Goal: Information Seeking & Learning: Learn about a topic

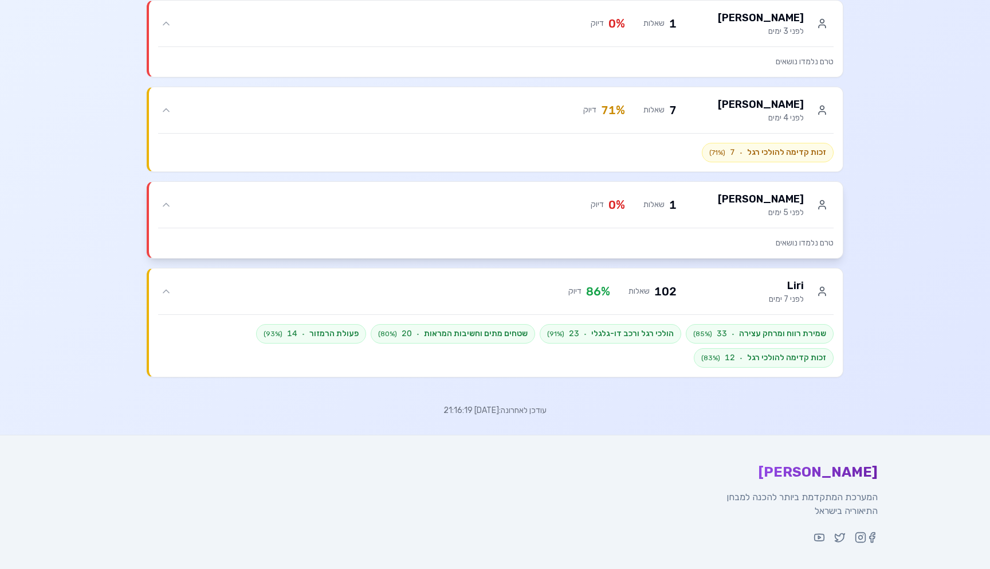
click at [605, 232] on div "טרם נלמדו נושאים" at bounding box center [496, 238] width 676 height 21
click at [592, 351] on div "שמירת רווח ומרחק עצירה · 33 ( 85 %) הולכי רגל ורכב דו-גלגלי · 23 ( 91 %) שטחים …" at bounding box center [496, 346] width 676 height 44
click at [621, 241] on p "טרם נלמדו נושאים" at bounding box center [496, 242] width 676 height 11
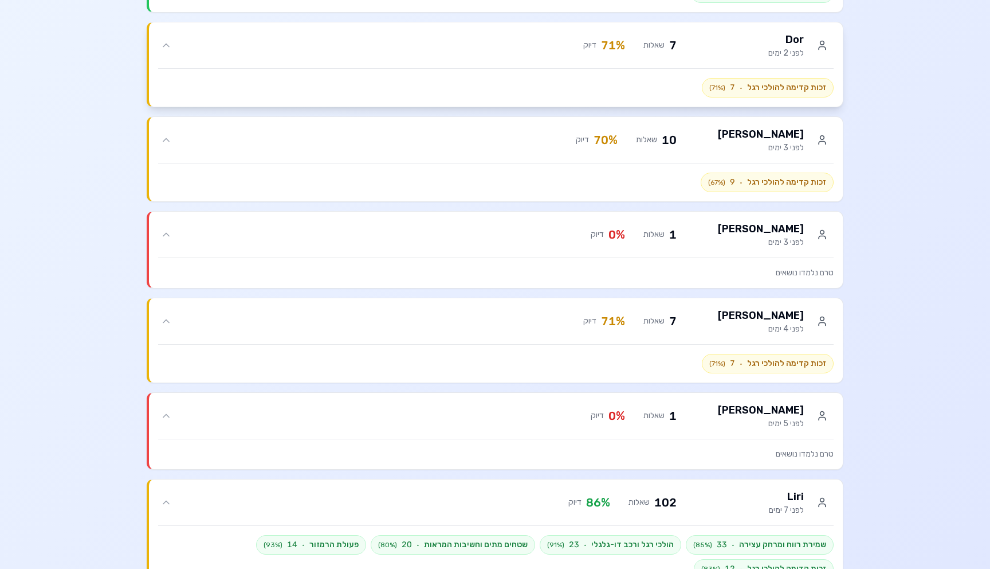
scroll to position [375, 0]
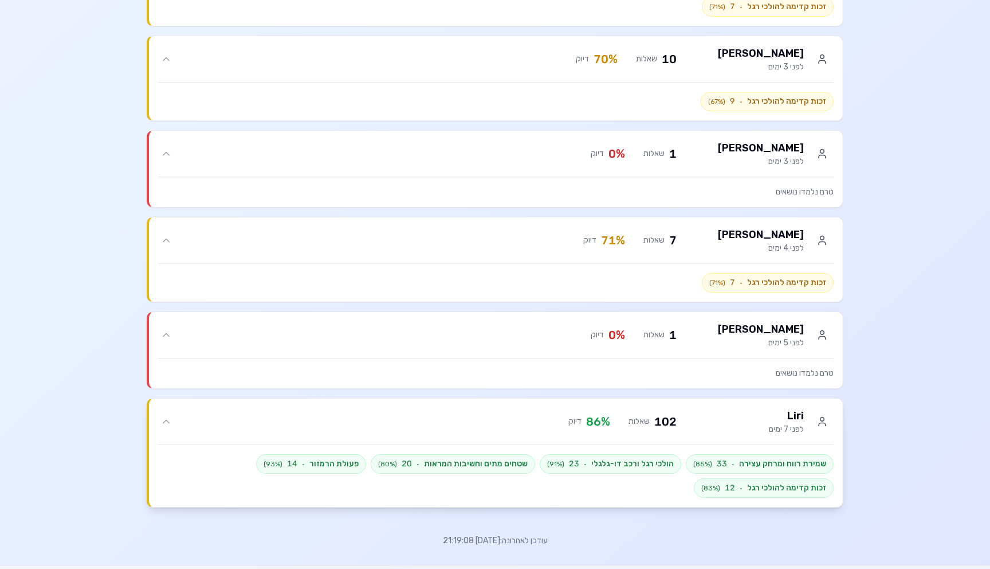
click at [640, 465] on span "הולכי רגל ורכב דו-גלגלי" at bounding box center [632, 463] width 83 height 11
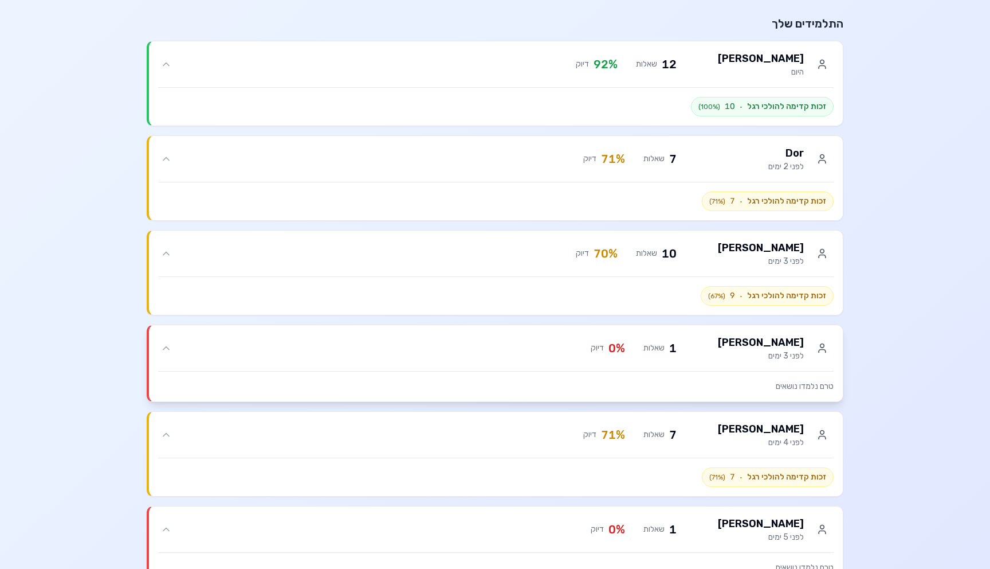
scroll to position [89, 0]
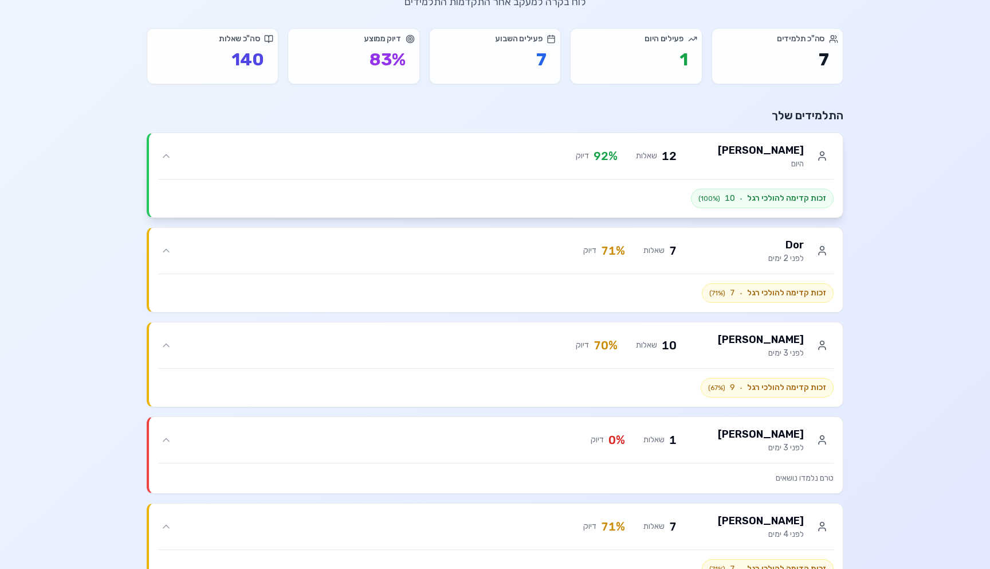
click at [778, 202] on span "זכות קדימה להולכי רגל" at bounding box center [786, 198] width 79 height 11
click at [783, 151] on h3 "[PERSON_NAME]" at bounding box center [761, 150] width 86 height 16
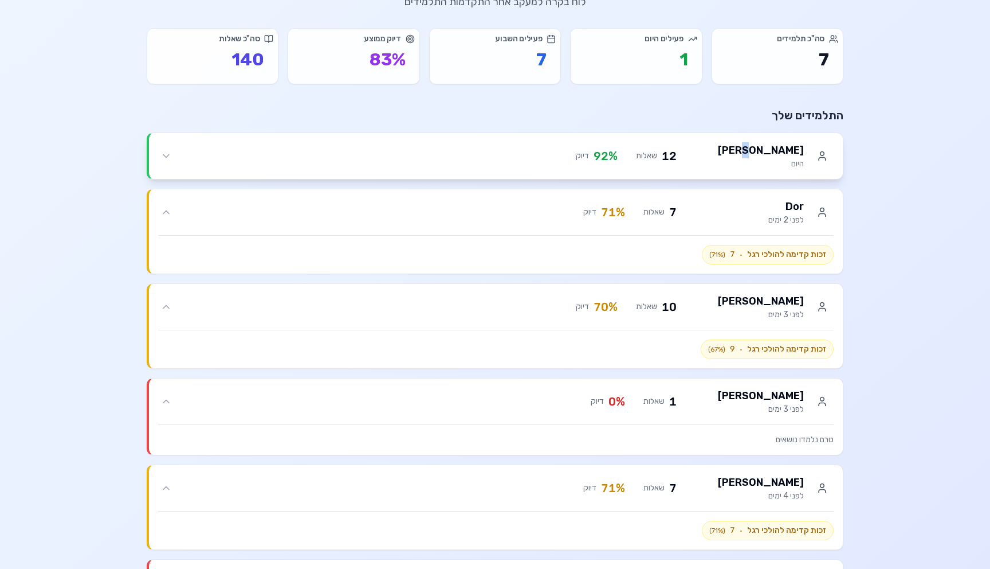
click at [783, 151] on h3 "[PERSON_NAME]" at bounding box center [761, 150] width 86 height 16
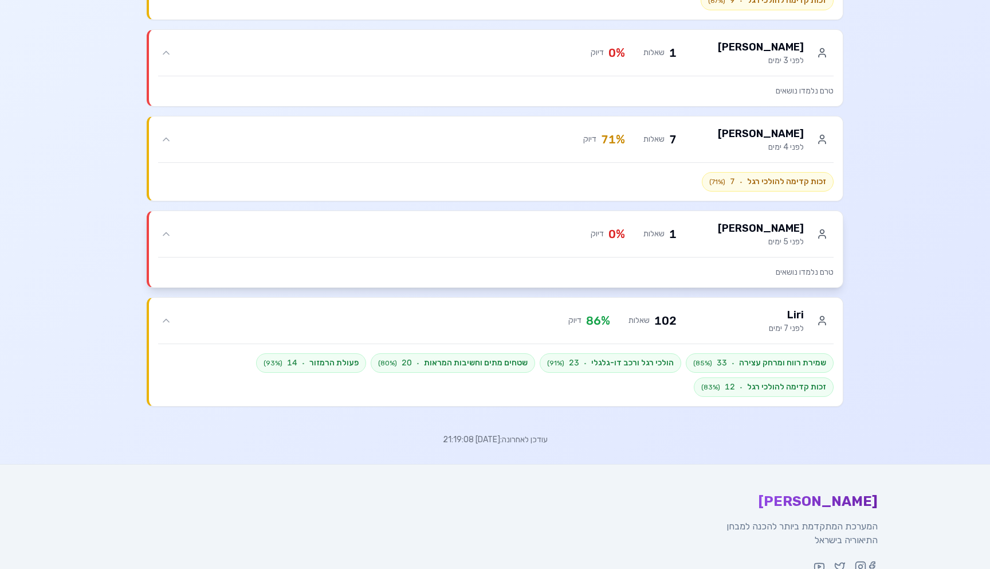
scroll to position [500, 0]
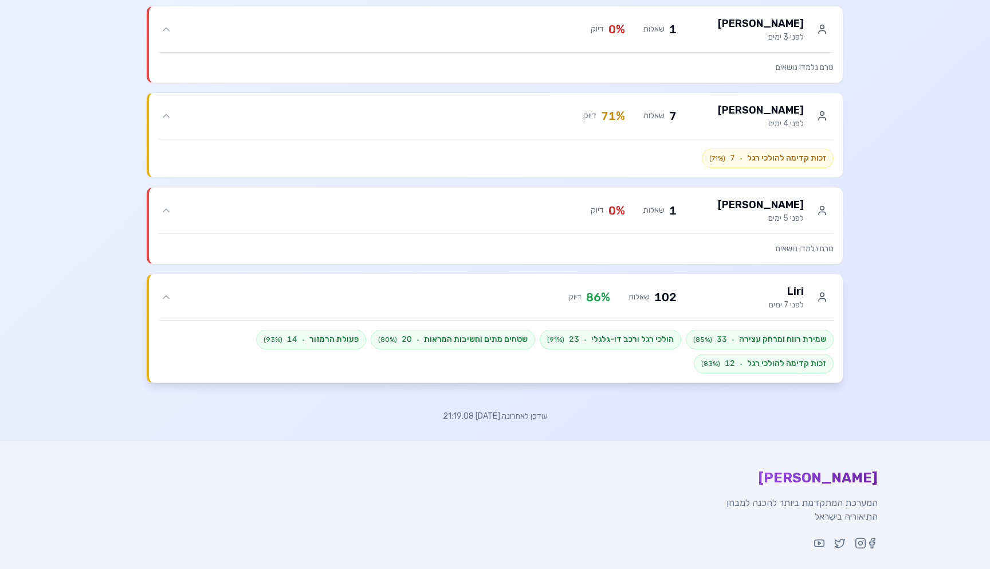
click at [762, 304] on div "Liri לפני 7 ימים" at bounding box center [762, 297] width 143 height 28
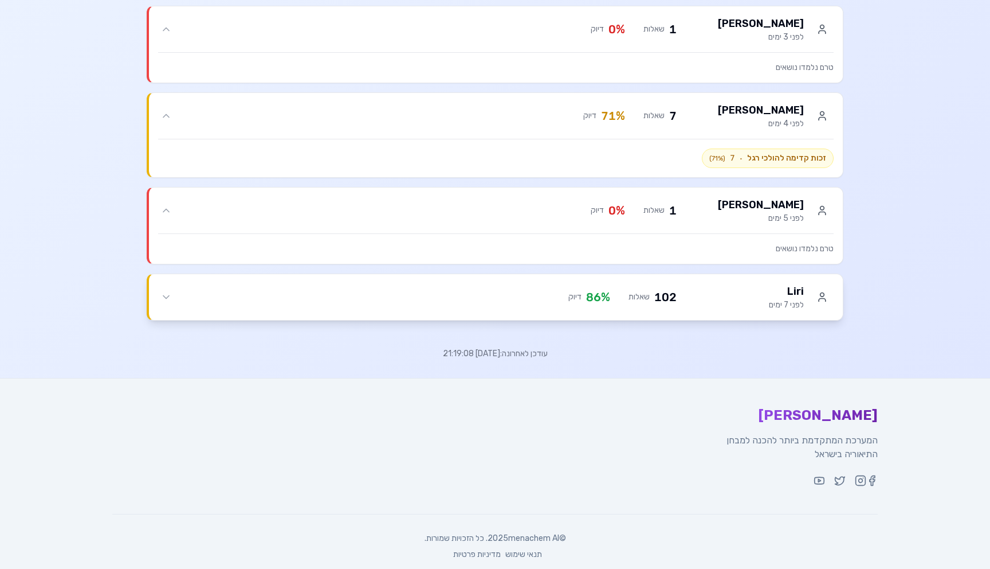
click at [762, 304] on div "Liri לפני 7 ימים" at bounding box center [762, 297] width 143 height 28
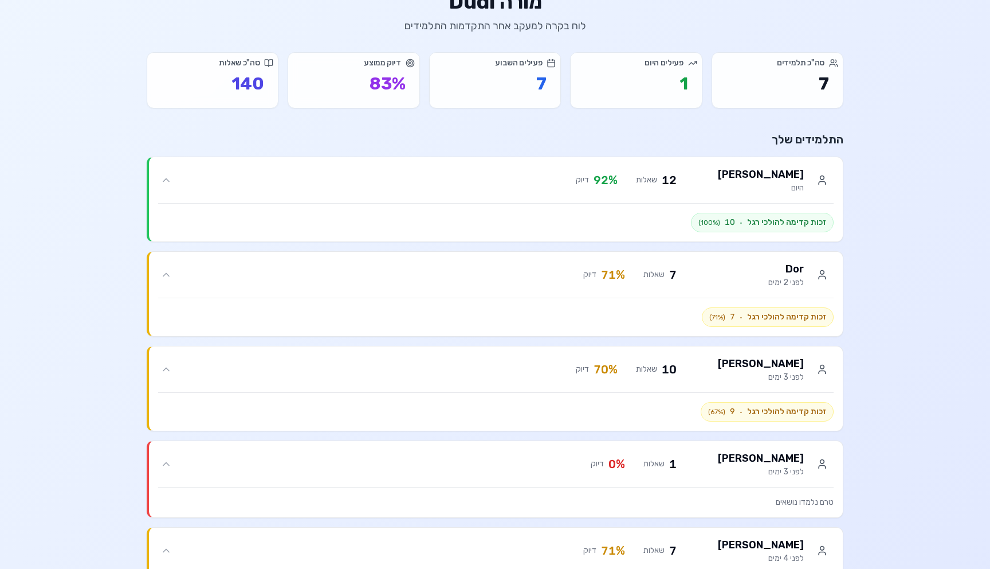
scroll to position [0, 0]
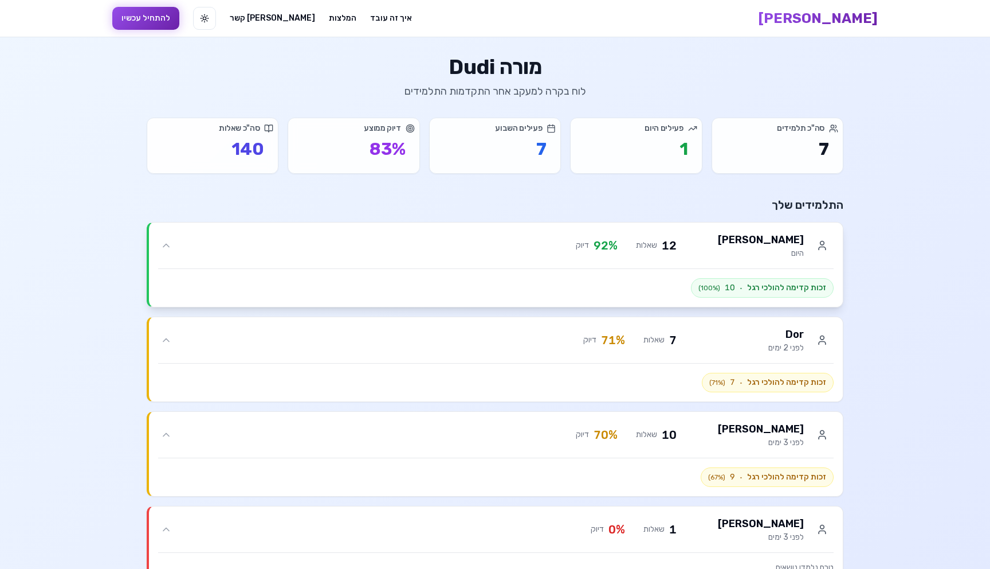
click at [673, 254] on div "Maya roz היום 12 שאלות 92 % דיוק" at bounding box center [504, 246] width 660 height 28
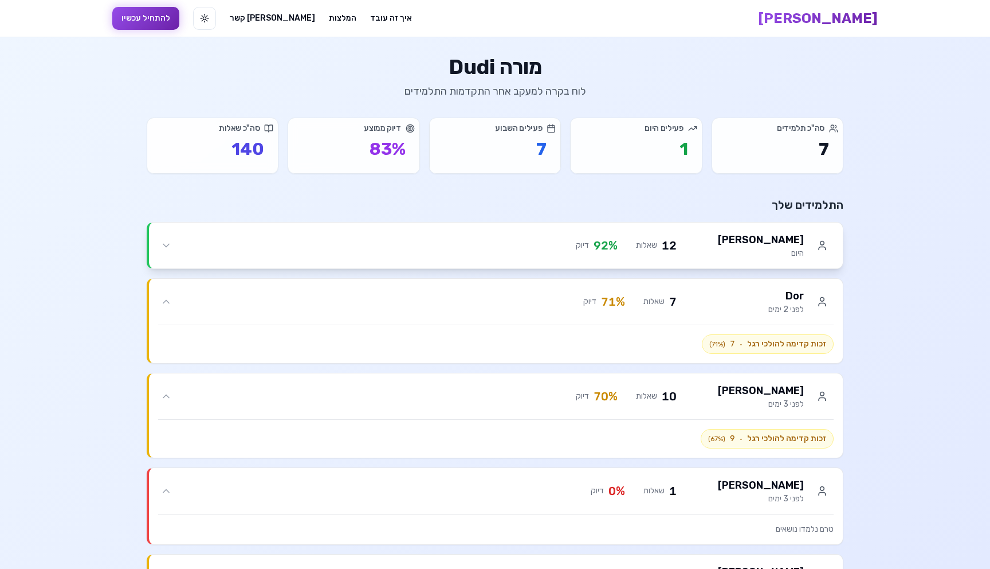
click at [673, 254] on div "Maya roz היום 12 שאלות 92 % דיוק" at bounding box center [504, 246] width 660 height 28
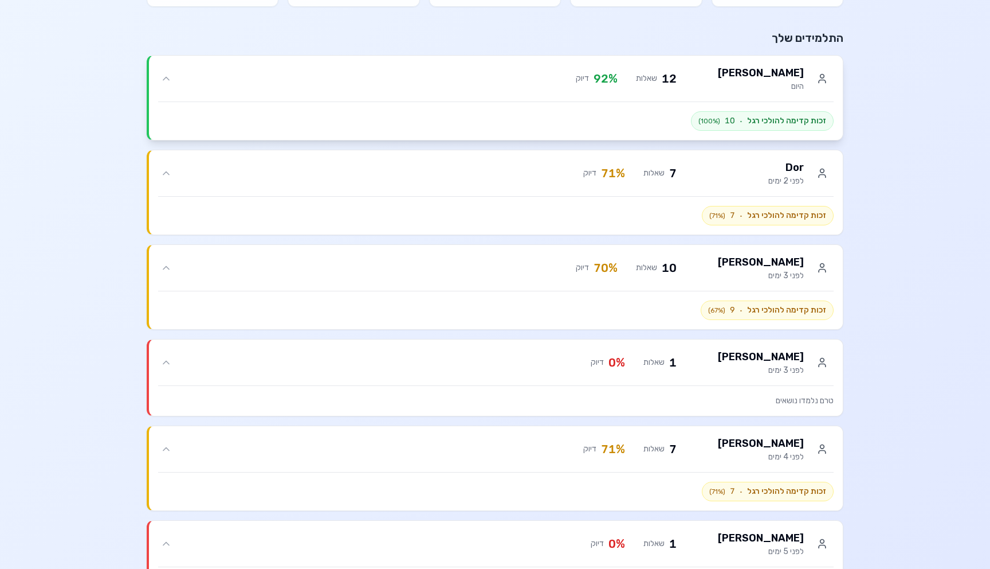
scroll to position [96, 0]
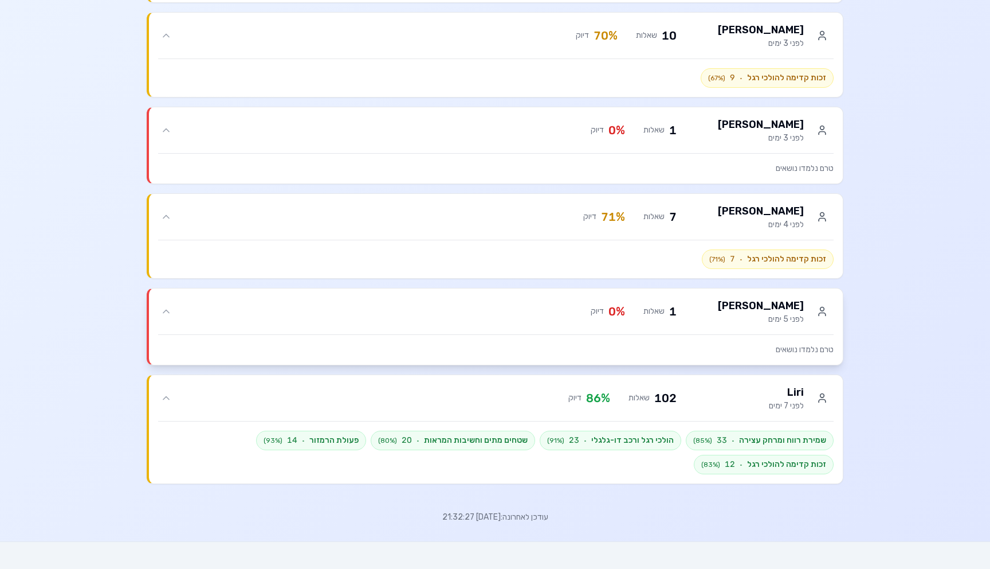
click at [640, 315] on div "1 שאלות 0 % דיוק" at bounding box center [425, 311] width 503 height 16
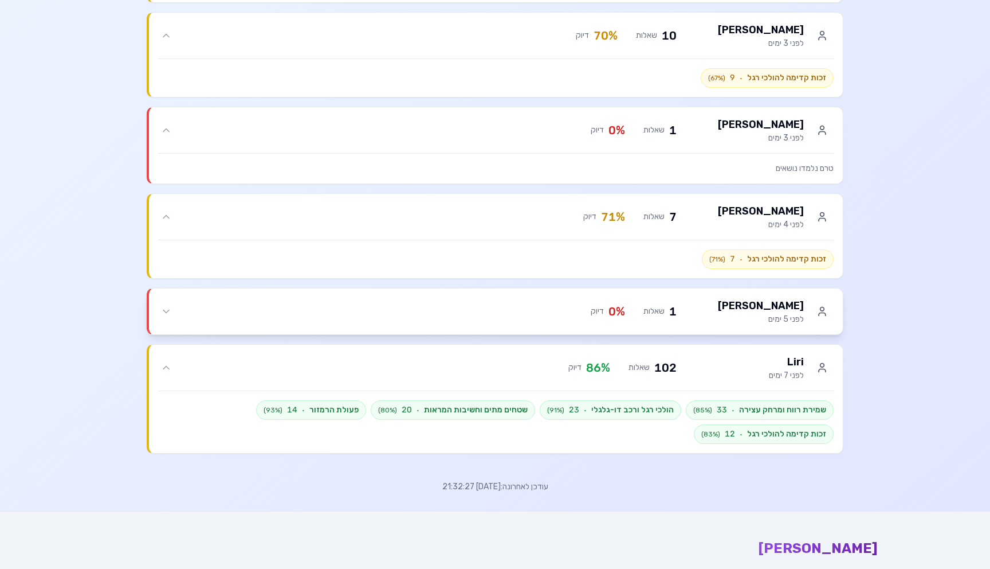
click at [640, 315] on div "1 שאלות 0 % דיוק" at bounding box center [425, 311] width 503 height 16
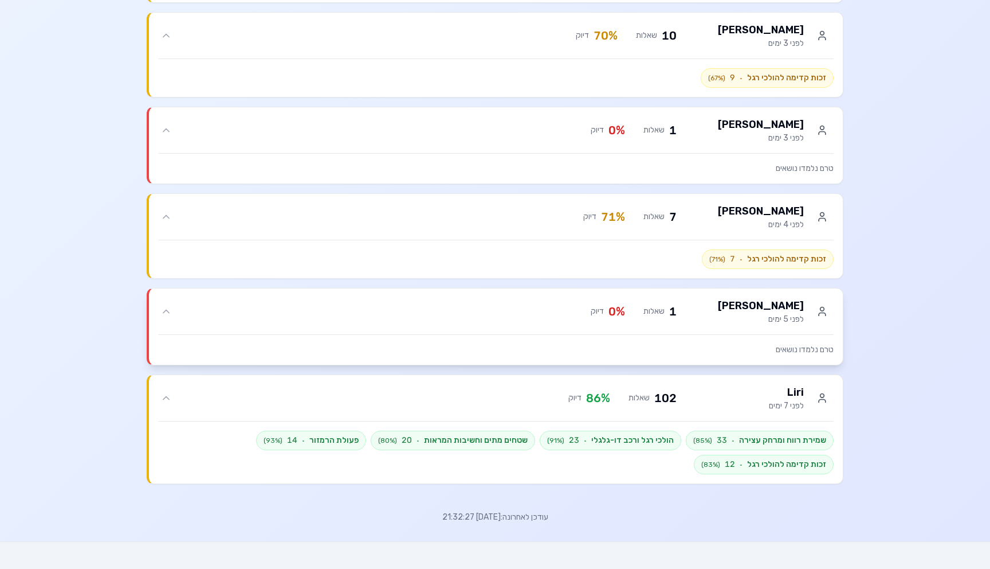
click at [640, 315] on div "1 שאלות 0 % דיוק" at bounding box center [425, 311] width 503 height 16
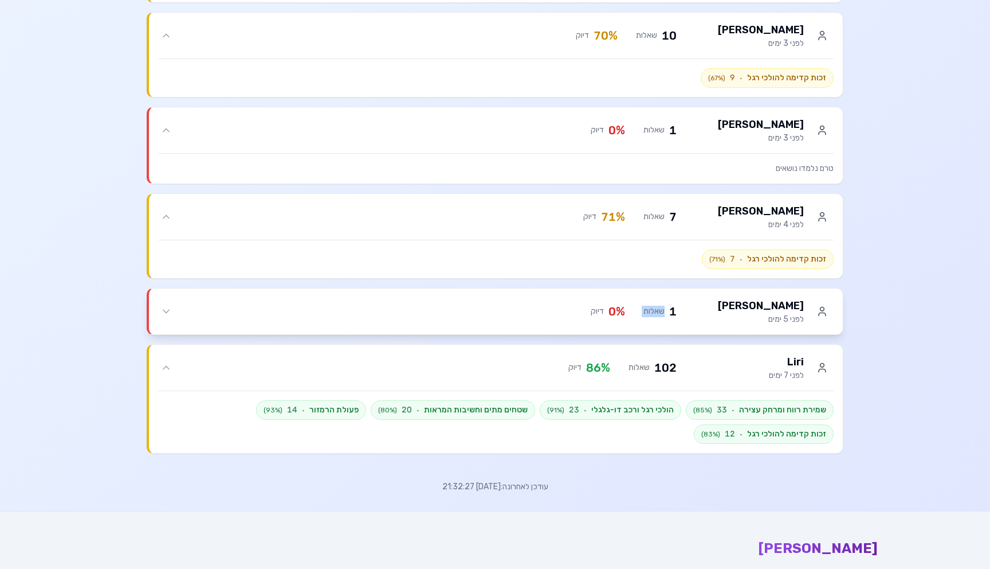
click at [640, 315] on div "1 שאלות 0 % דיוק" at bounding box center [425, 311] width 503 height 16
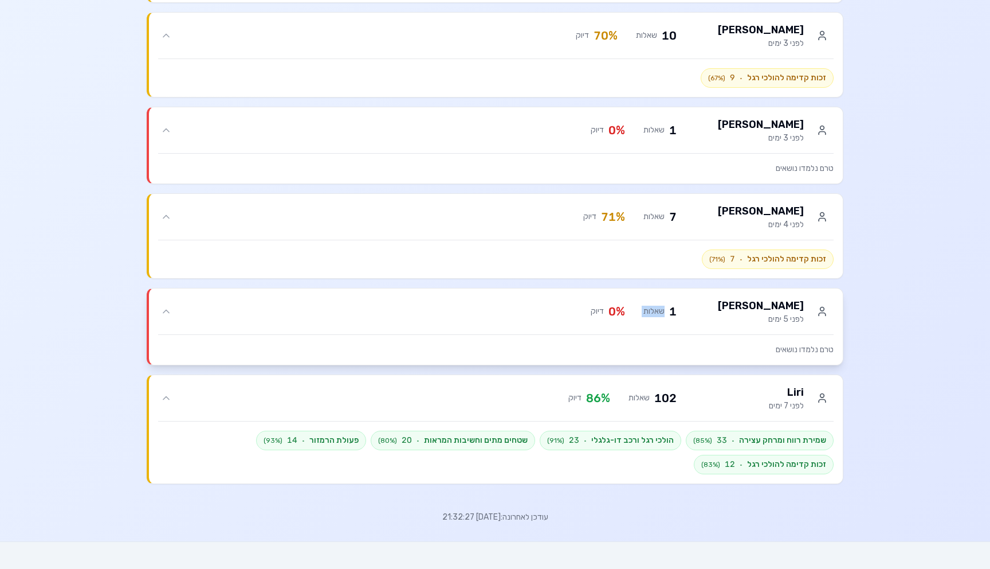
click at [640, 315] on div "1 שאלות 0 % דיוק" at bounding box center [425, 311] width 503 height 16
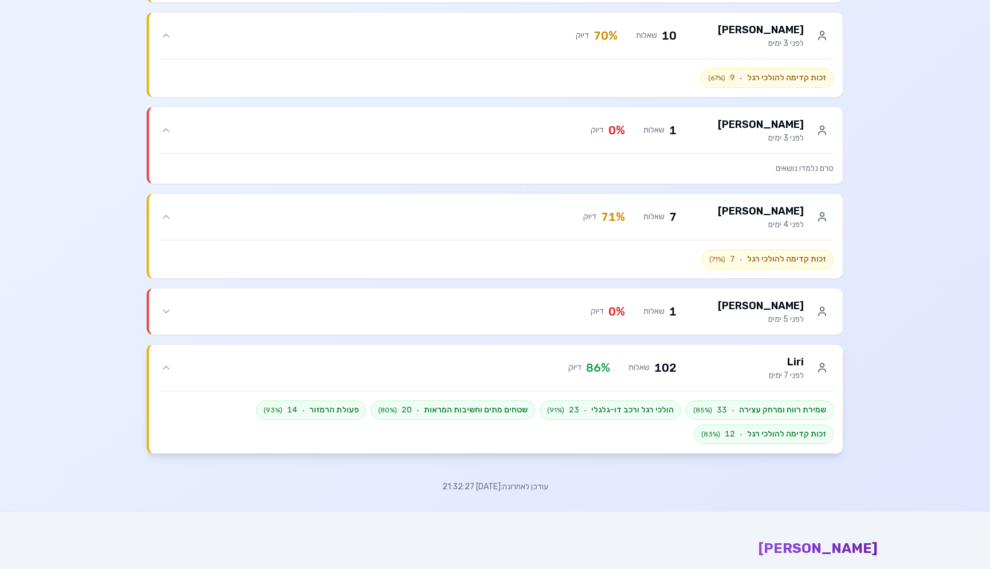
click at [638, 355] on div "Liri לפני 7 ימים 102 שאלות 86 % דיוק" at bounding box center [504, 368] width 660 height 28
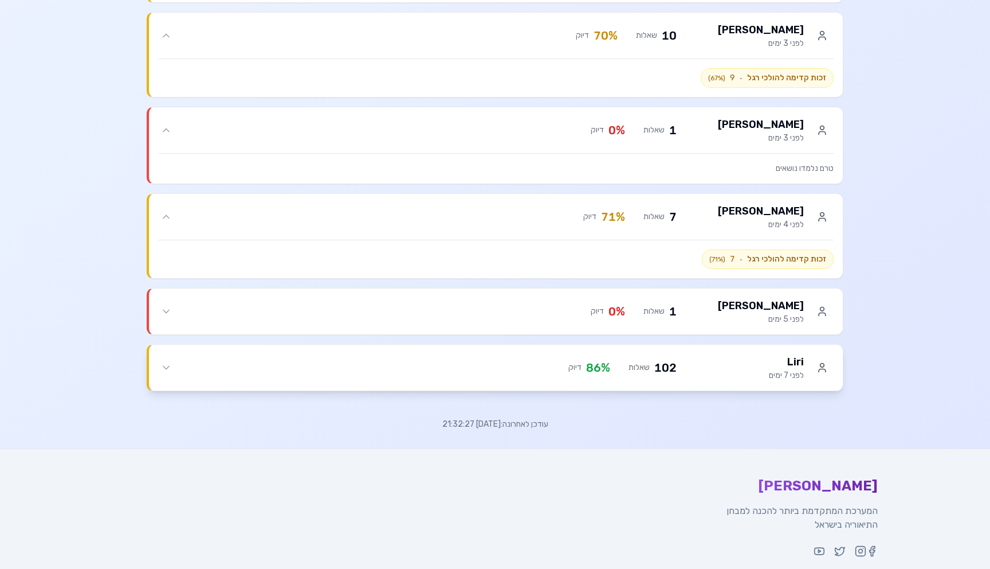
click at [638, 355] on div "Liri לפני 7 ימים 102 שאלות 86 % דיוק" at bounding box center [504, 368] width 660 height 28
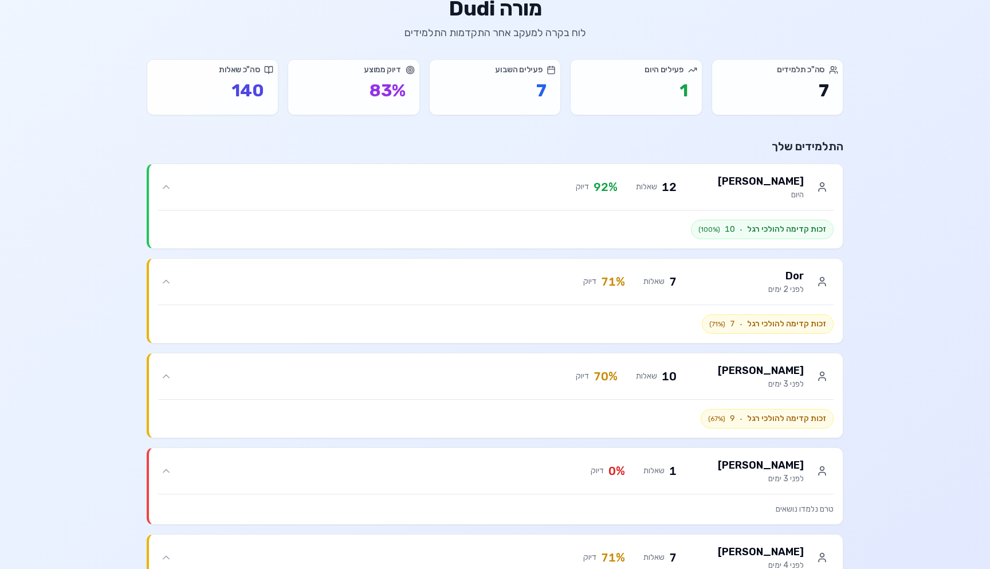
scroll to position [28, 0]
